Goal: Check status: Check status

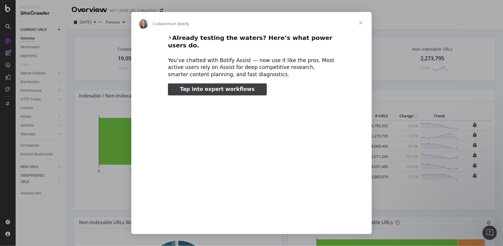
type input "79331"
click at [365, 23] on span "Close" at bounding box center [361, 23] width 22 height 22
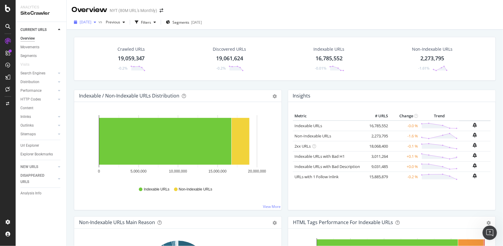
click at [99, 25] on div "[DATE]" at bounding box center [85, 22] width 27 height 9
